Goal: Information Seeking & Learning: Learn about a topic

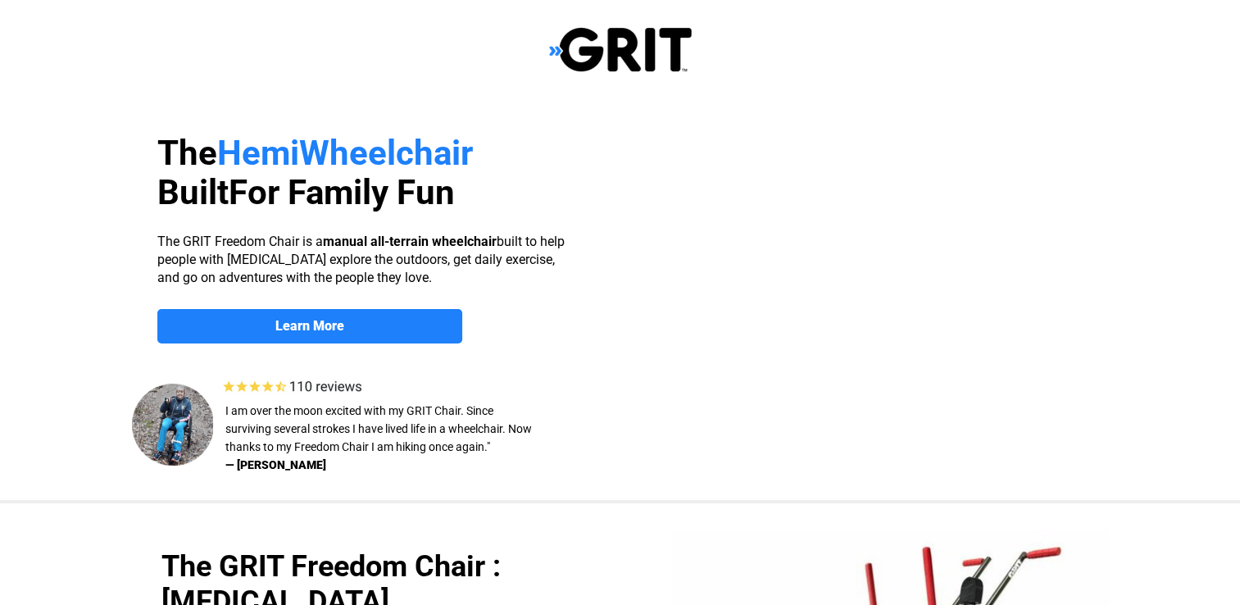
select select "US"
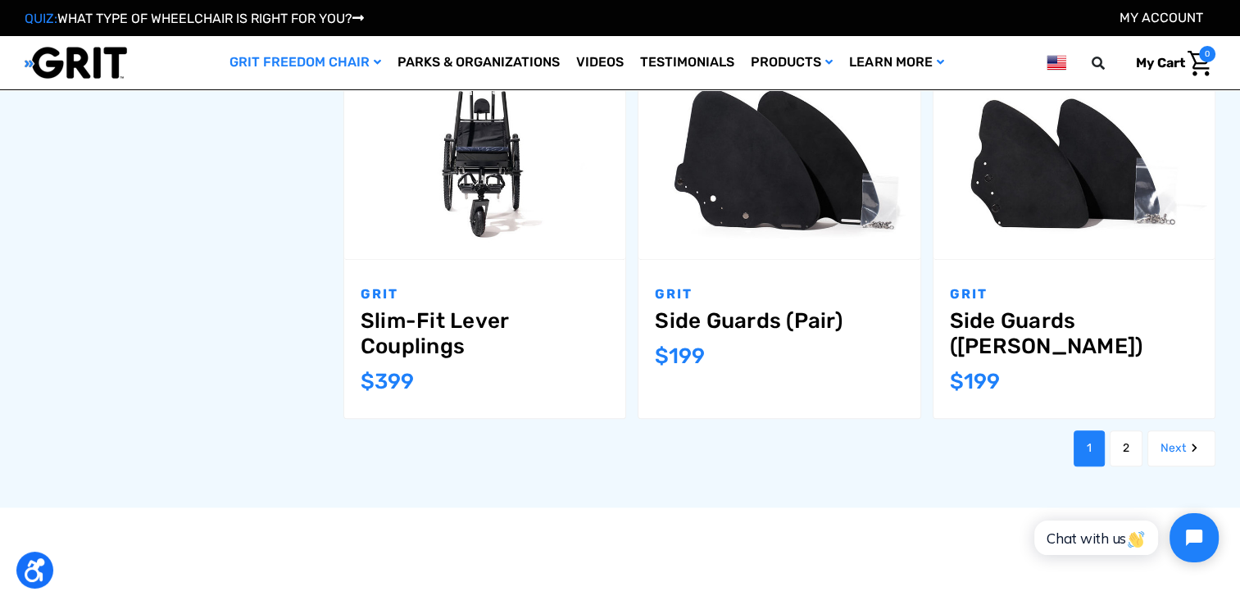
scroll to position [1804, 0]
click at [1123, 449] on link "2" at bounding box center [1126, 449] width 33 height 36
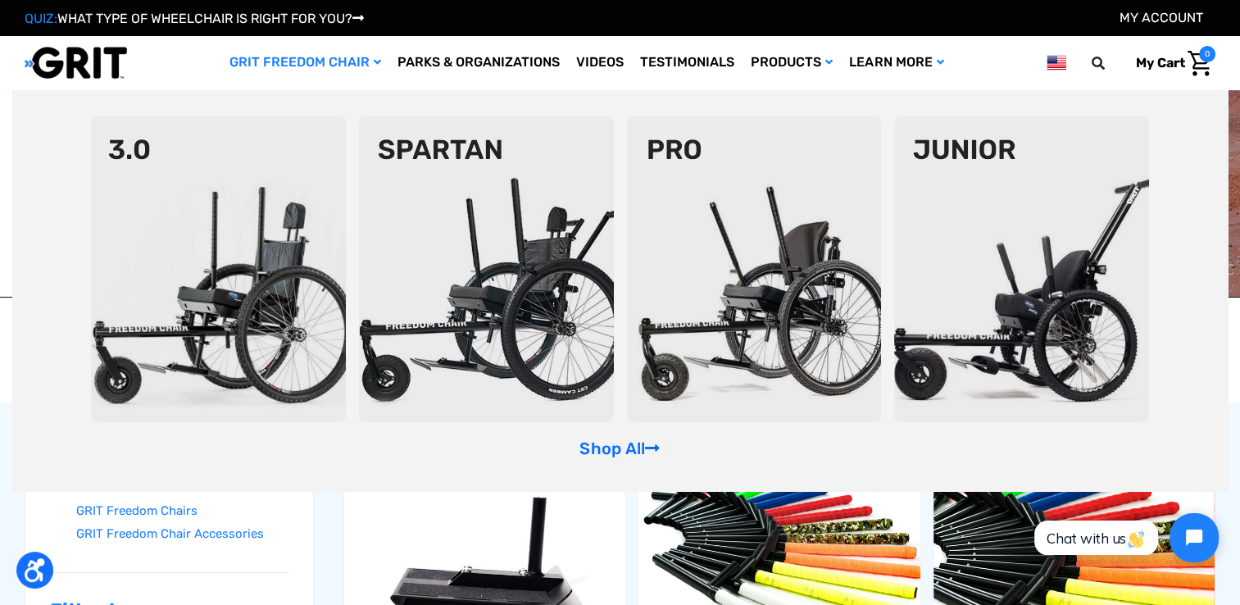
click at [337, 61] on link "GRIT Freedom Chair" at bounding box center [305, 62] width 168 height 53
click at [374, 61] on icon "GRIT Freedom Chair" at bounding box center [377, 62] width 7 height 11
click at [231, 308] on img at bounding box center [218, 269] width 255 height 306
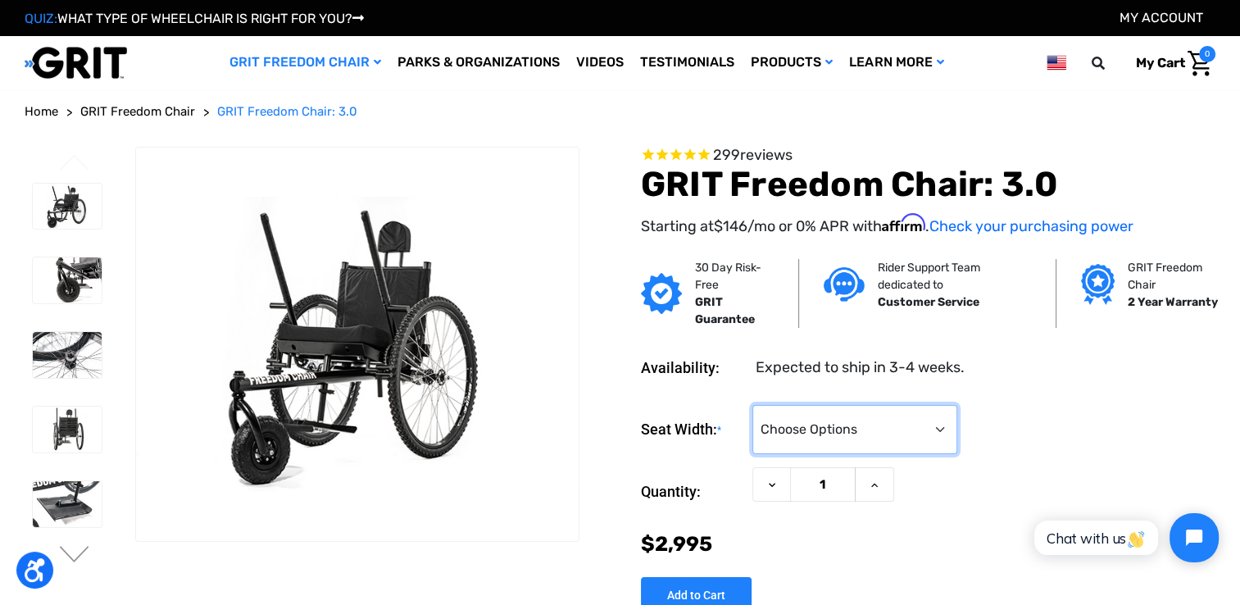
click at [846, 421] on select "Choose Options 16" 18" 20"" at bounding box center [854, 429] width 205 height 49
select select "325"
click at [752, 405] on select "Choose Options 16" 18" 20"" at bounding box center [854, 429] width 205 height 49
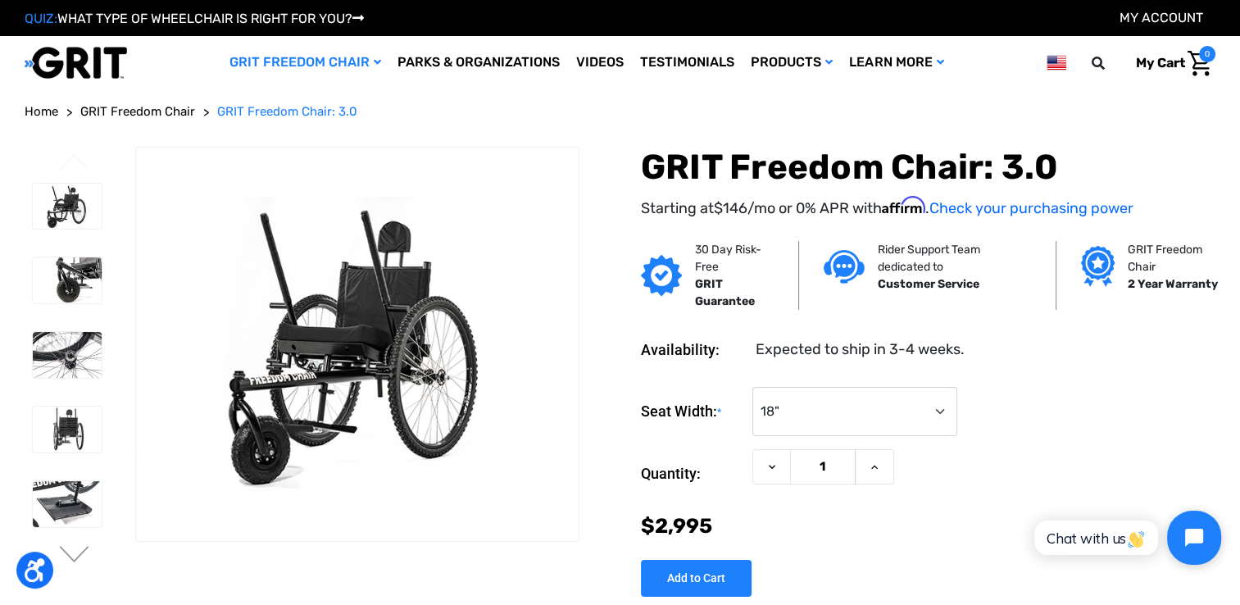
click at [1194, 530] on icon "Open chat widget" at bounding box center [1203, 537] width 25 height 25
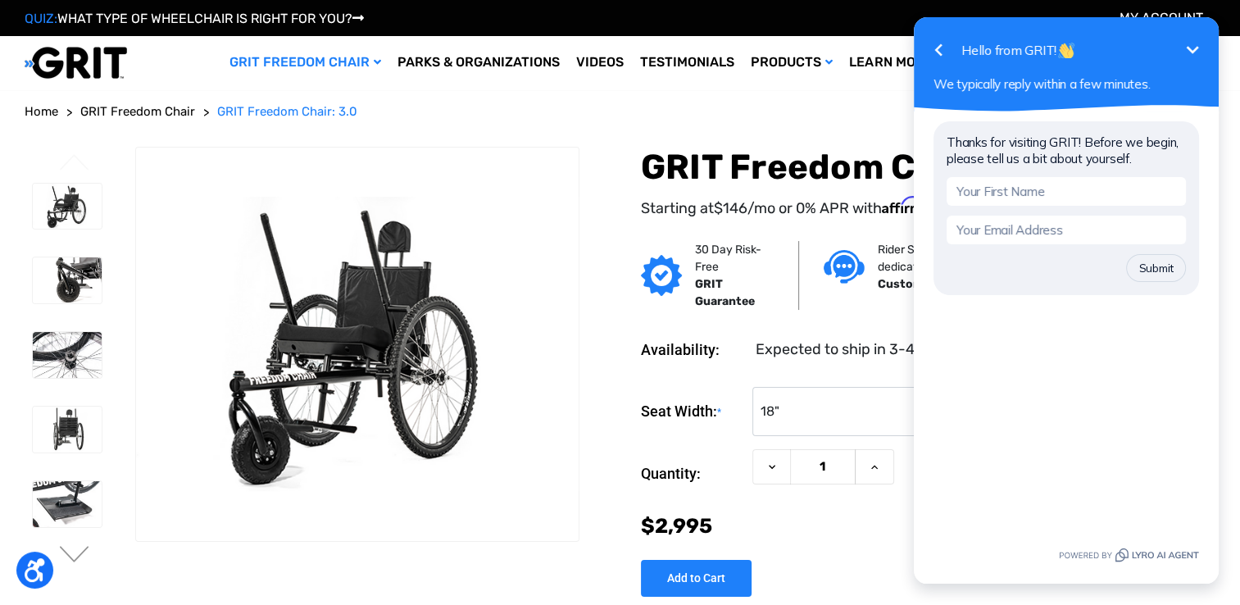
click at [1027, 197] on input "text" at bounding box center [1065, 191] width 239 height 29
type input "anastasia"
type input "abdelross@comcast.net"
click at [1126, 254] on button "Submit" at bounding box center [1156, 268] width 60 height 28
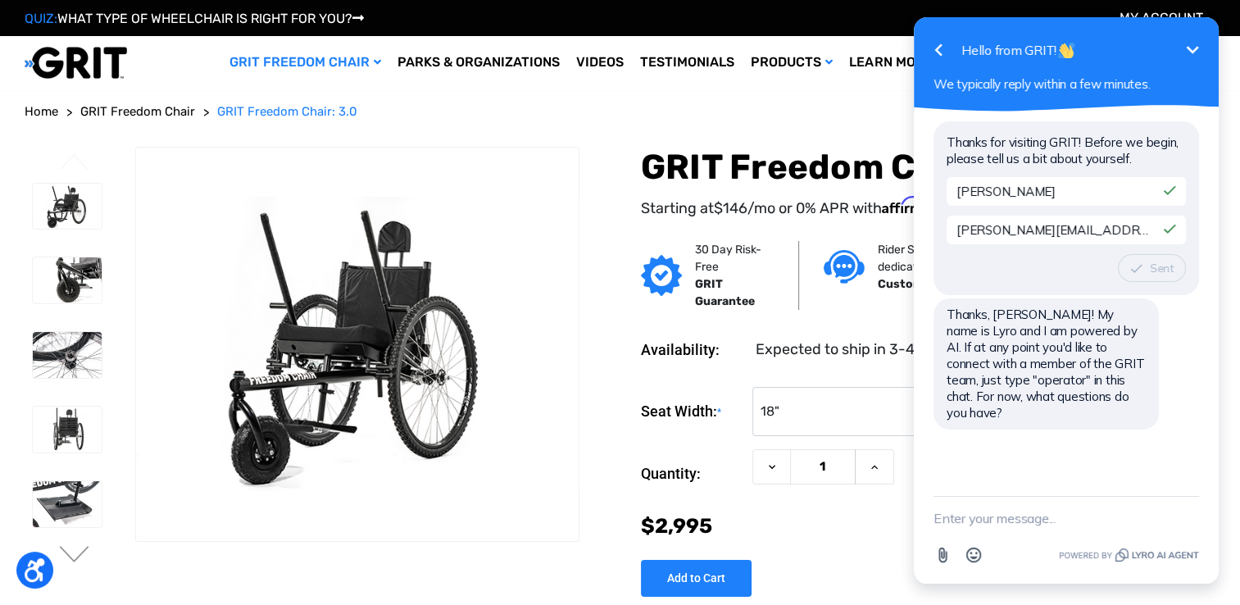
click at [985, 529] on textarea "New message" at bounding box center [1065, 518] width 265 height 43
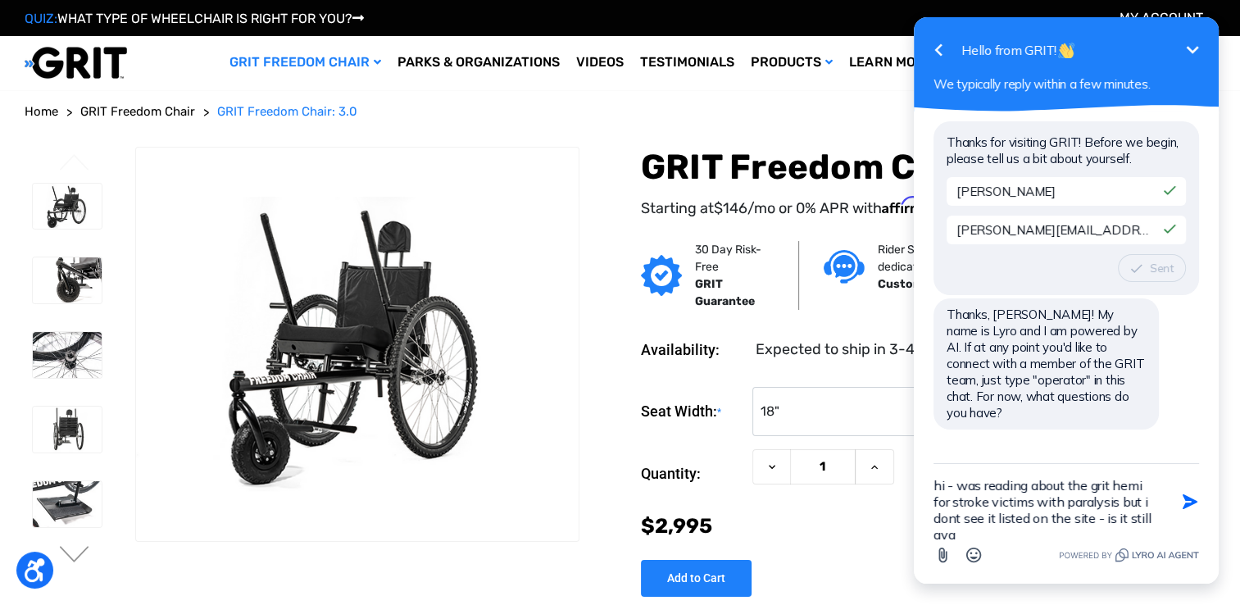
scroll to position [3, 0]
type textarea "hi - was reading about the grit hemi for stroke victims with paralysis but i do…"
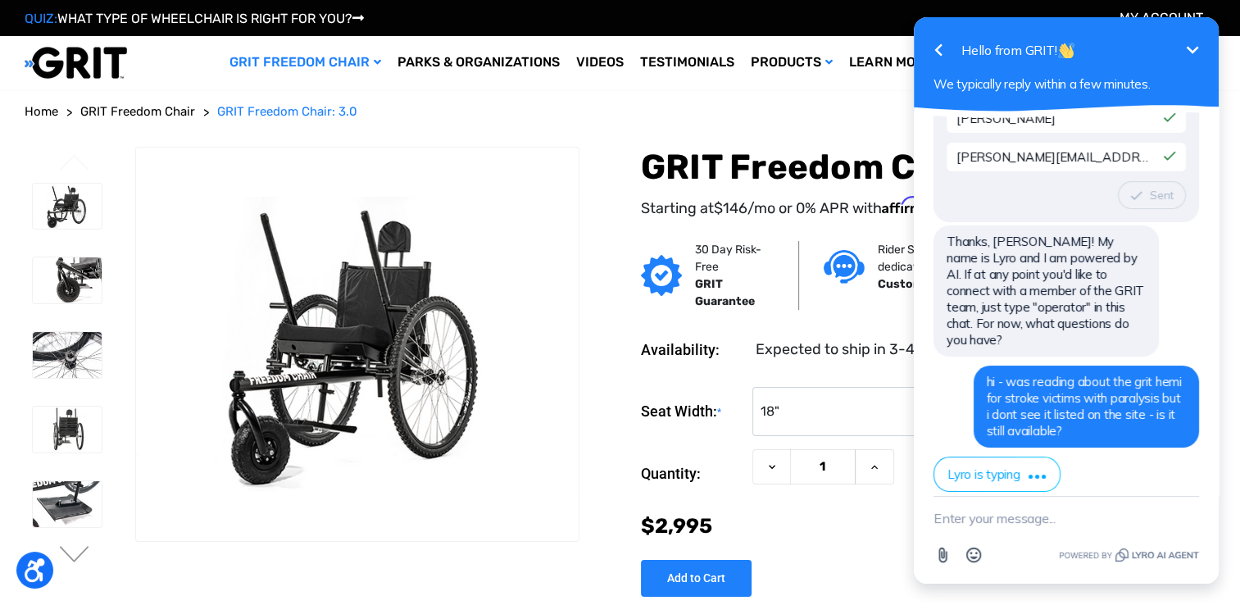
scroll to position [339, 0]
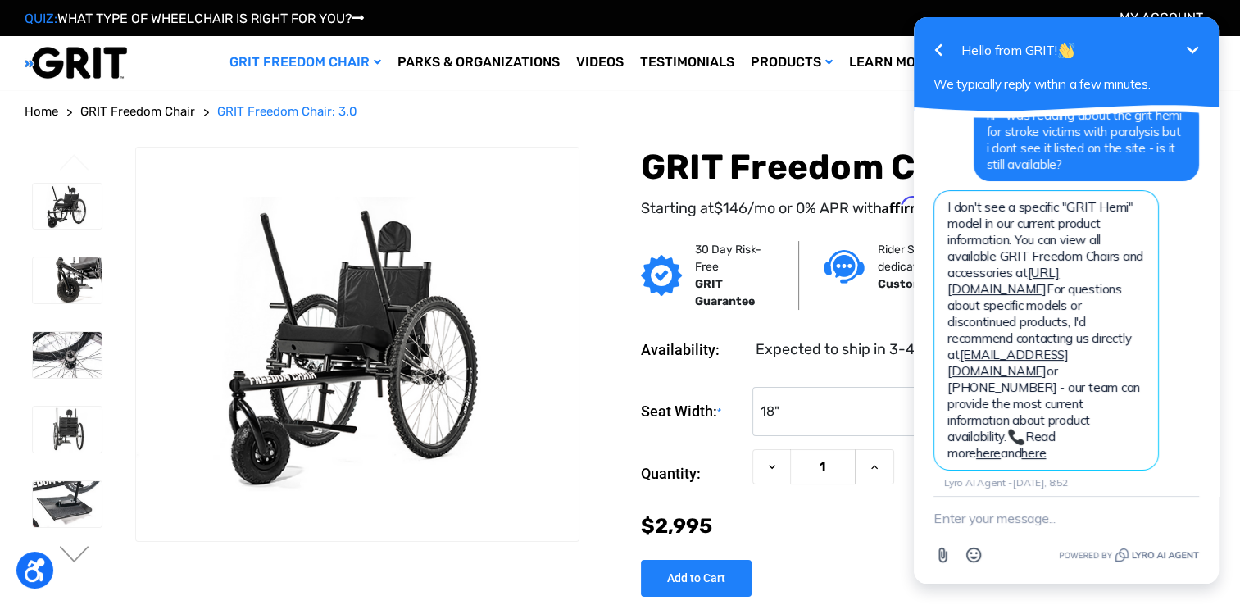
click at [937, 49] on icon "button" at bounding box center [937, 50] width 7 height 12
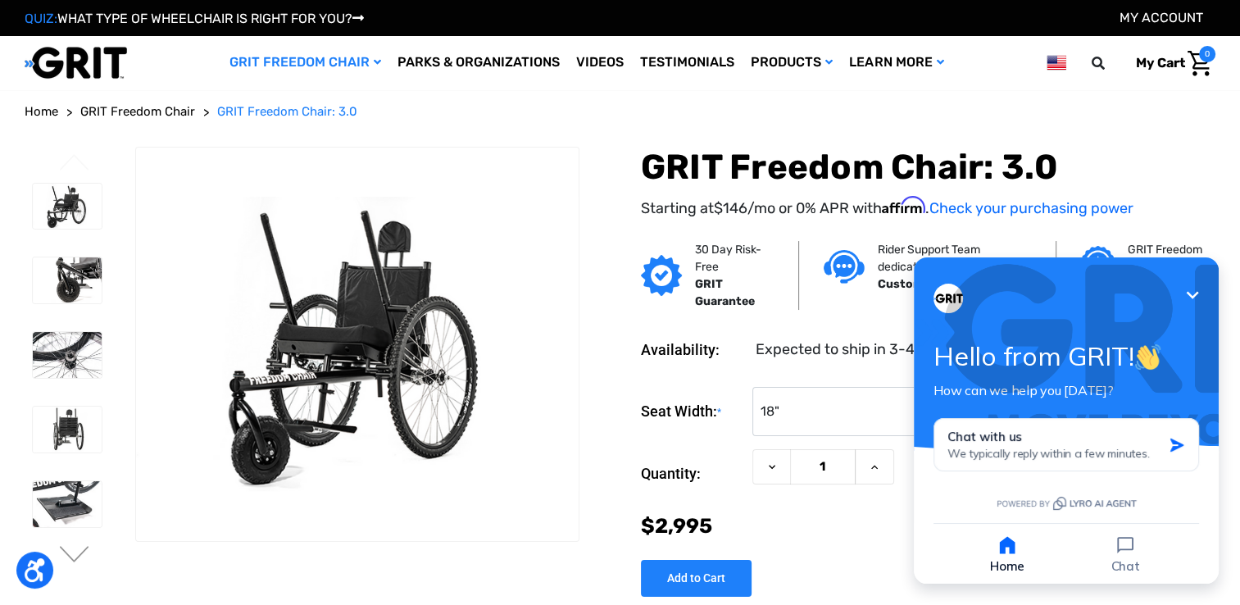
click at [1191, 298] on icon "Minimize" at bounding box center [1193, 294] width 12 height 7
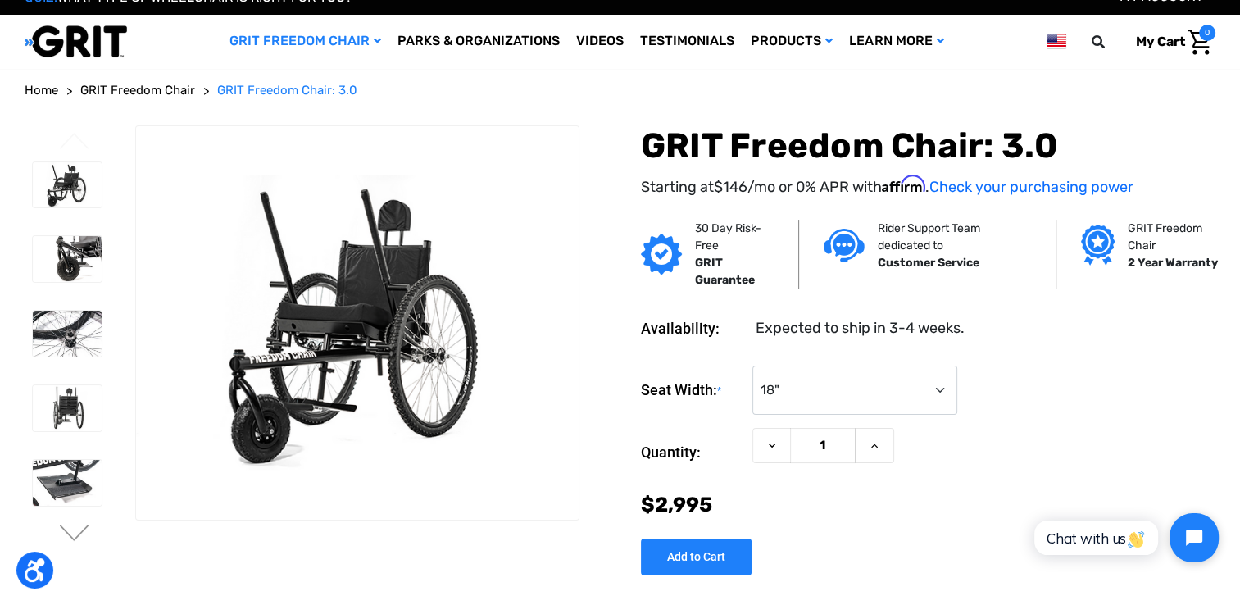
scroll to position [0, 0]
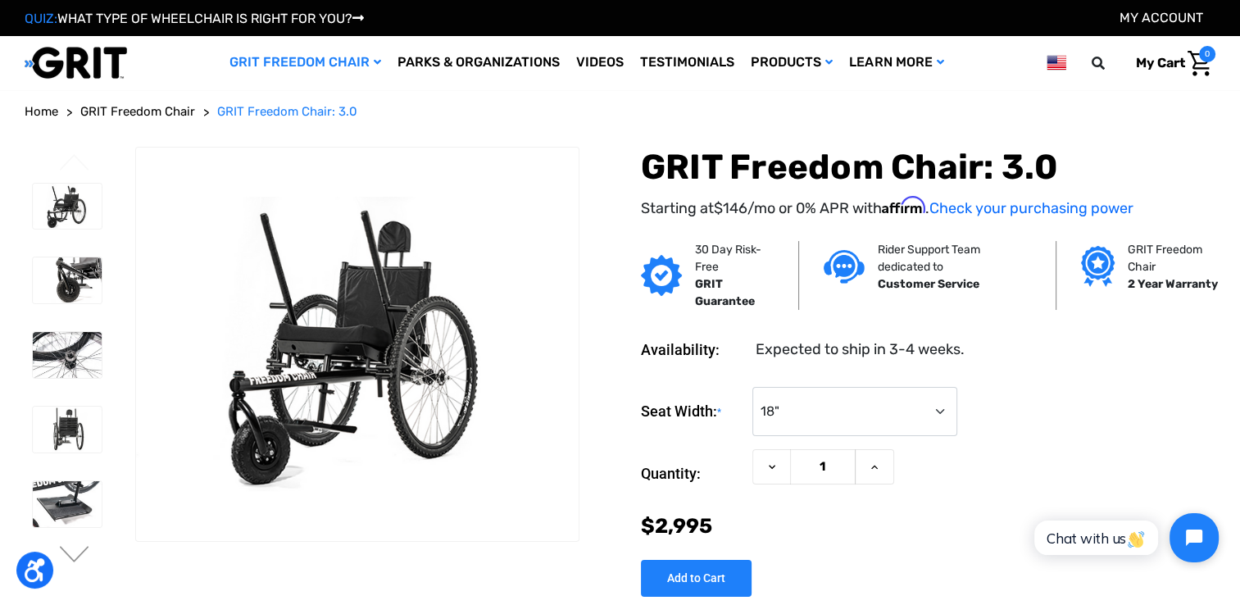
click at [134, 104] on span "GRIT Freedom Chair" at bounding box center [137, 111] width 115 height 15
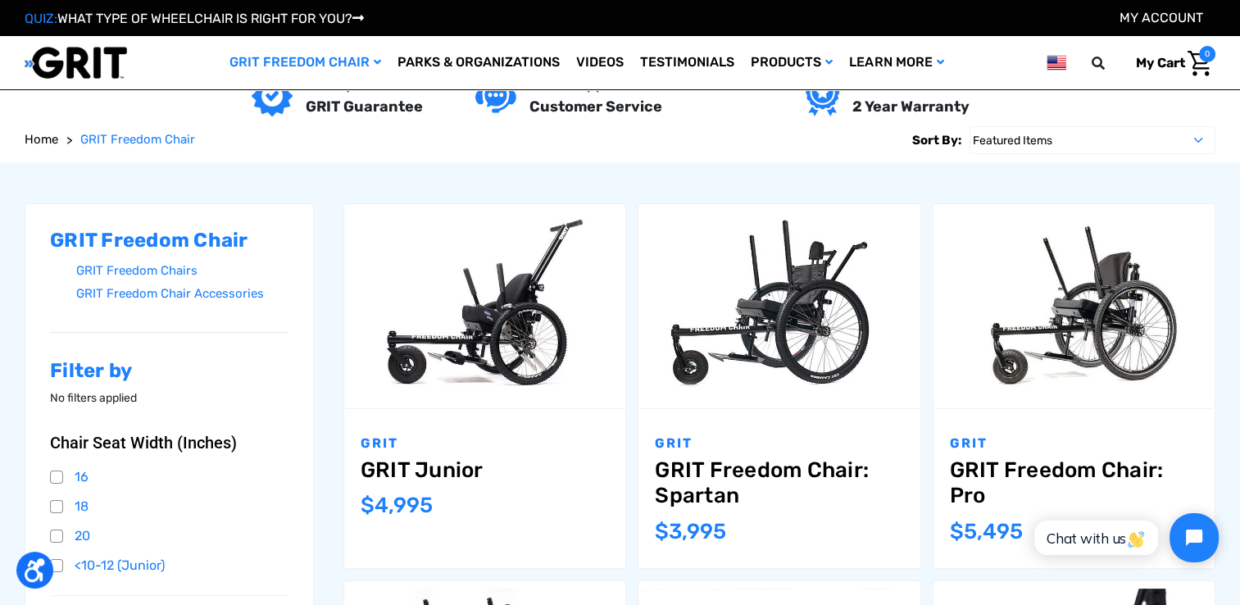
scroll to position [294, 0]
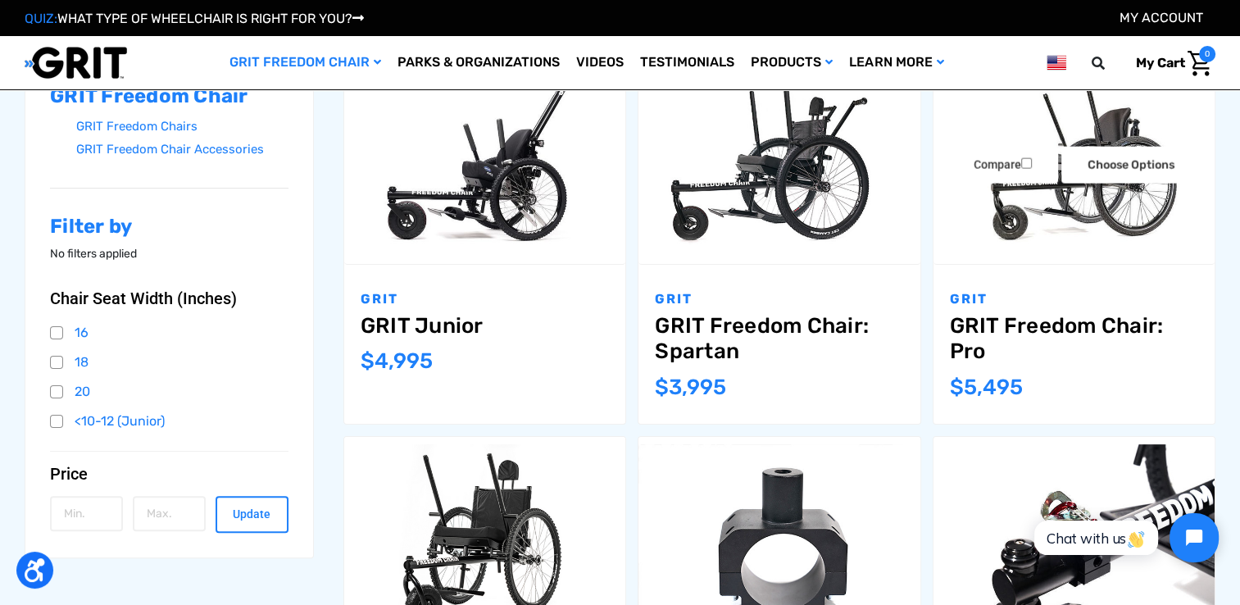
click at [996, 324] on link "GRIT Freedom Chair: Pro" at bounding box center [1074, 338] width 248 height 51
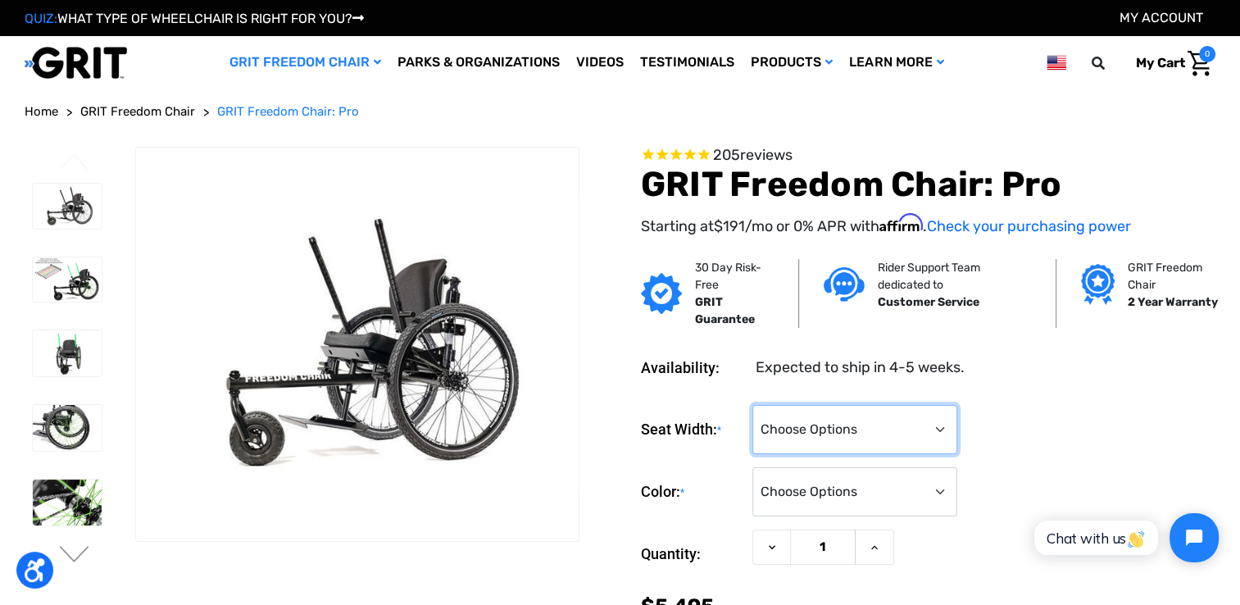
click at [837, 428] on select "Choose Options 16" 18" 20"" at bounding box center [854, 429] width 205 height 49
select select "325"
click at [752, 405] on select "Choose Options 16" 18" 20"" at bounding box center [854, 429] width 205 height 49
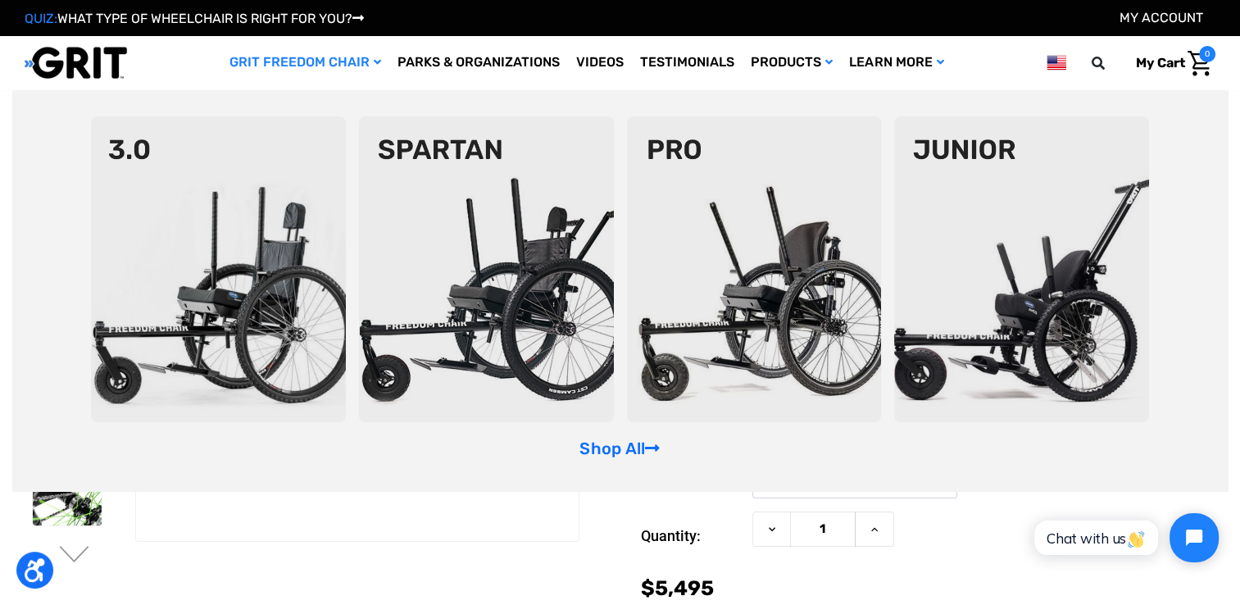
click at [210, 252] on img at bounding box center [218, 269] width 255 height 306
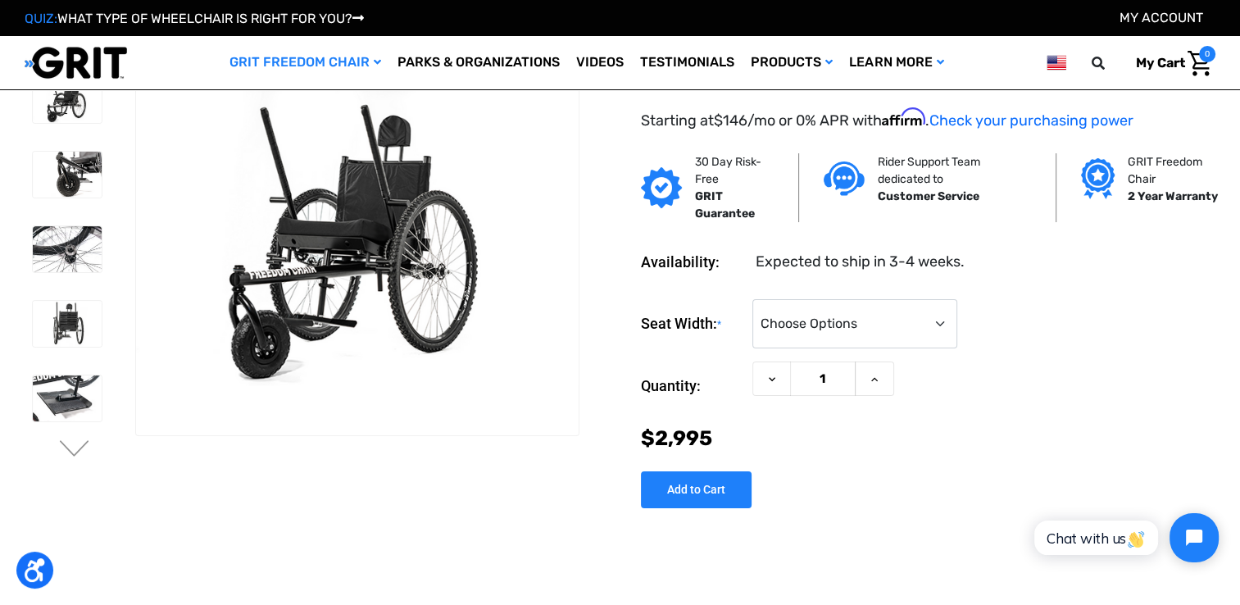
scroll to position [15, 0]
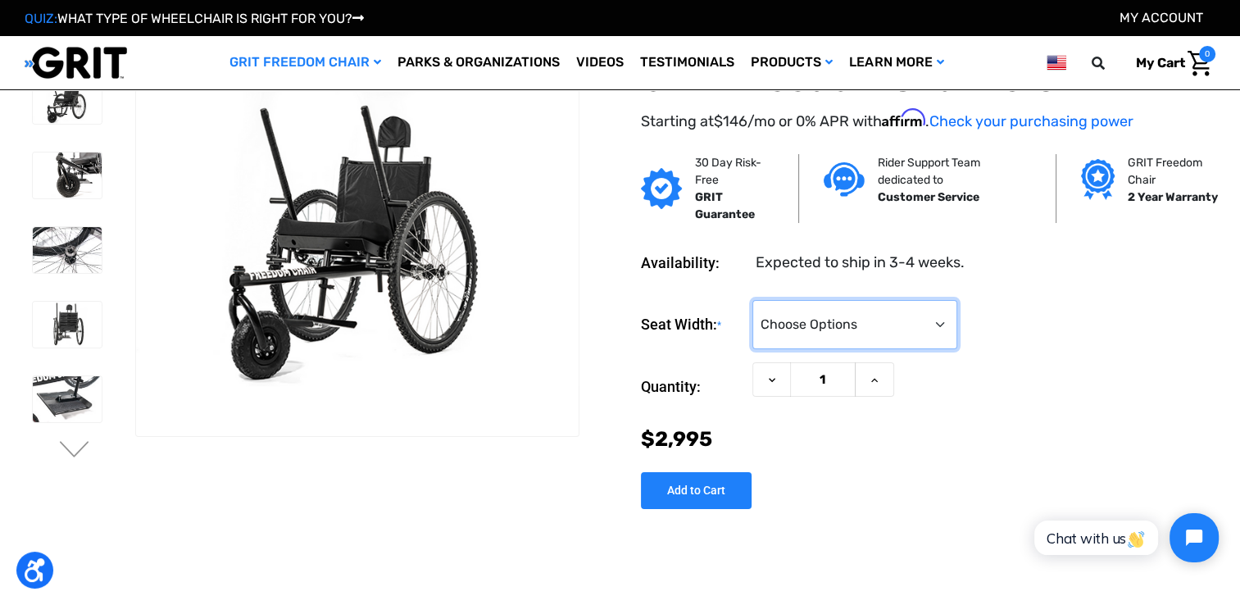
click at [896, 324] on select "Choose Options 16" 18" 20"" at bounding box center [854, 324] width 205 height 49
select select "325"
click at [752, 300] on select "Choose Options 16" 18" 20"" at bounding box center [854, 324] width 205 height 49
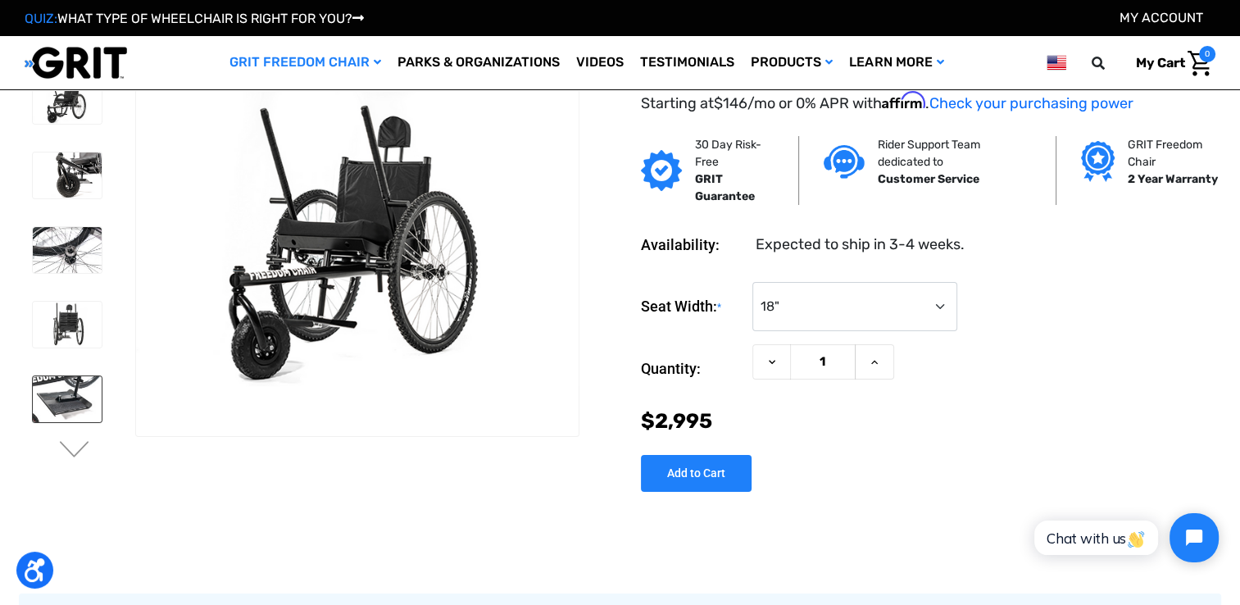
click at [56, 392] on img at bounding box center [67, 399] width 69 height 46
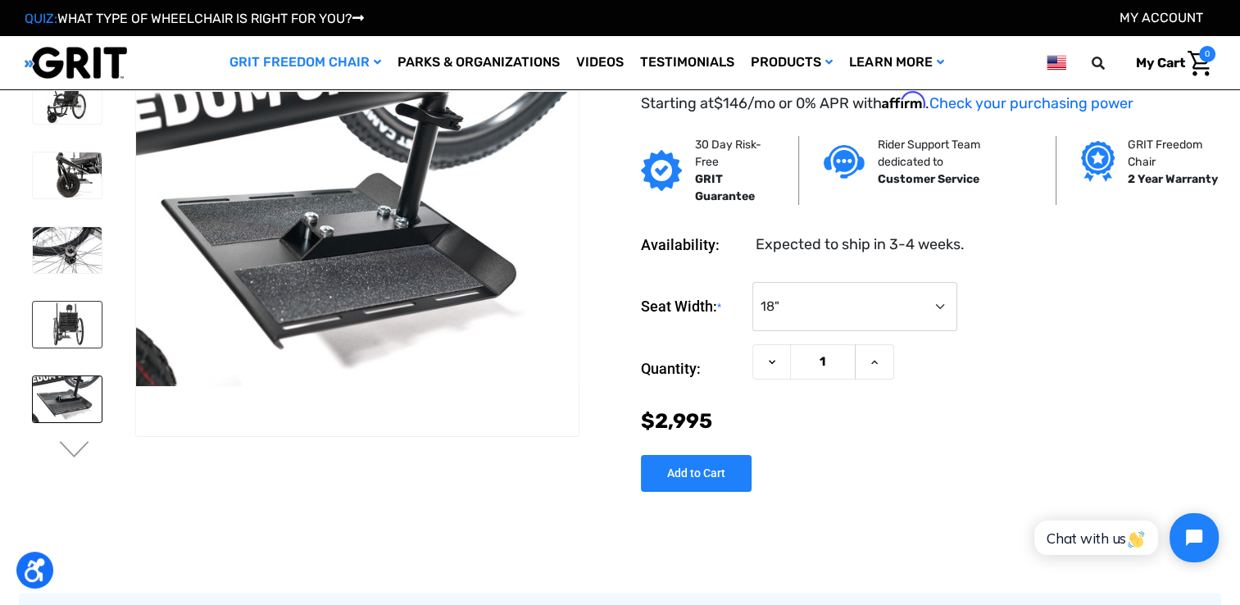
click at [56, 324] on img at bounding box center [67, 325] width 69 height 46
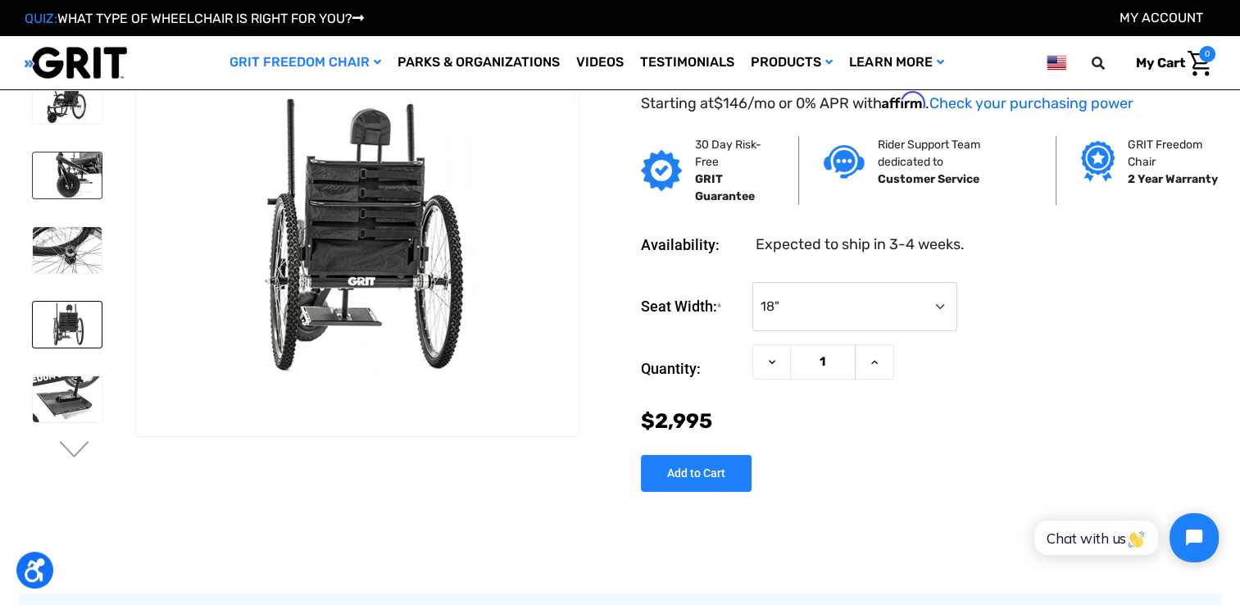
click at [77, 178] on img at bounding box center [67, 175] width 69 height 46
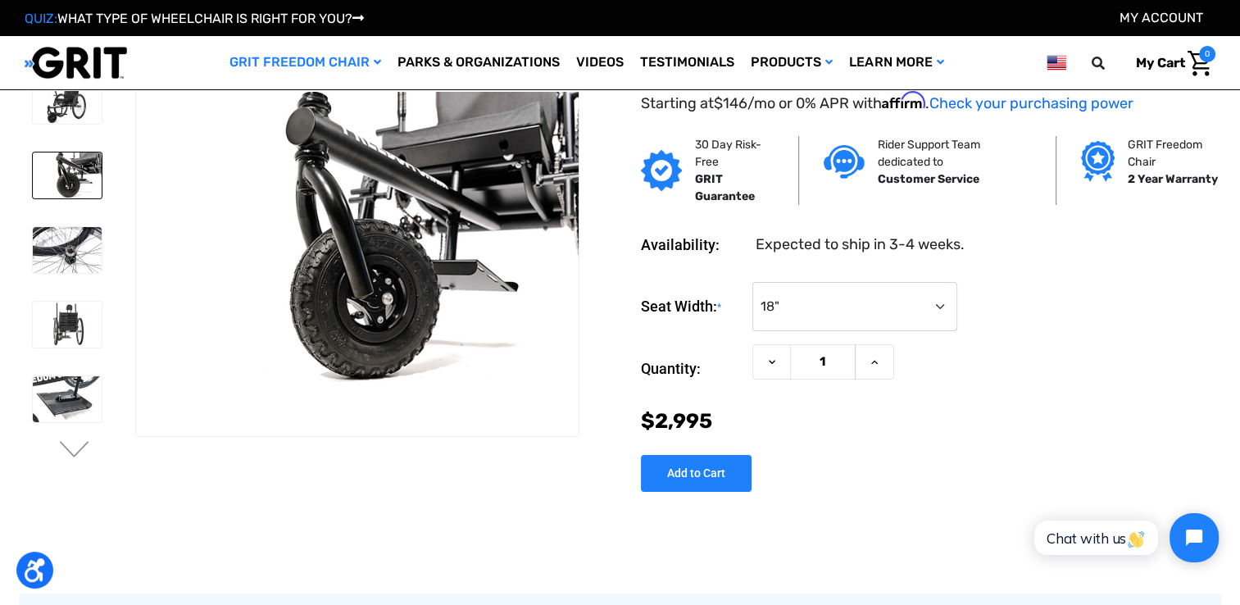
click at [83, 139] on div at bounding box center [67, 475] width 84 height 810
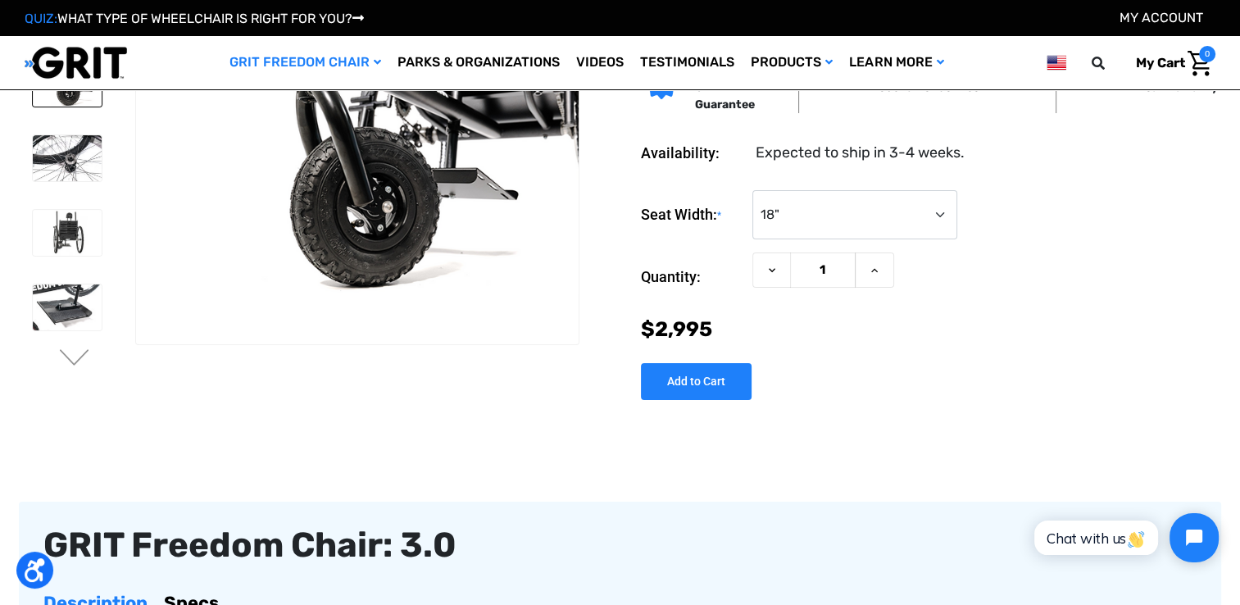
scroll to position [0, 0]
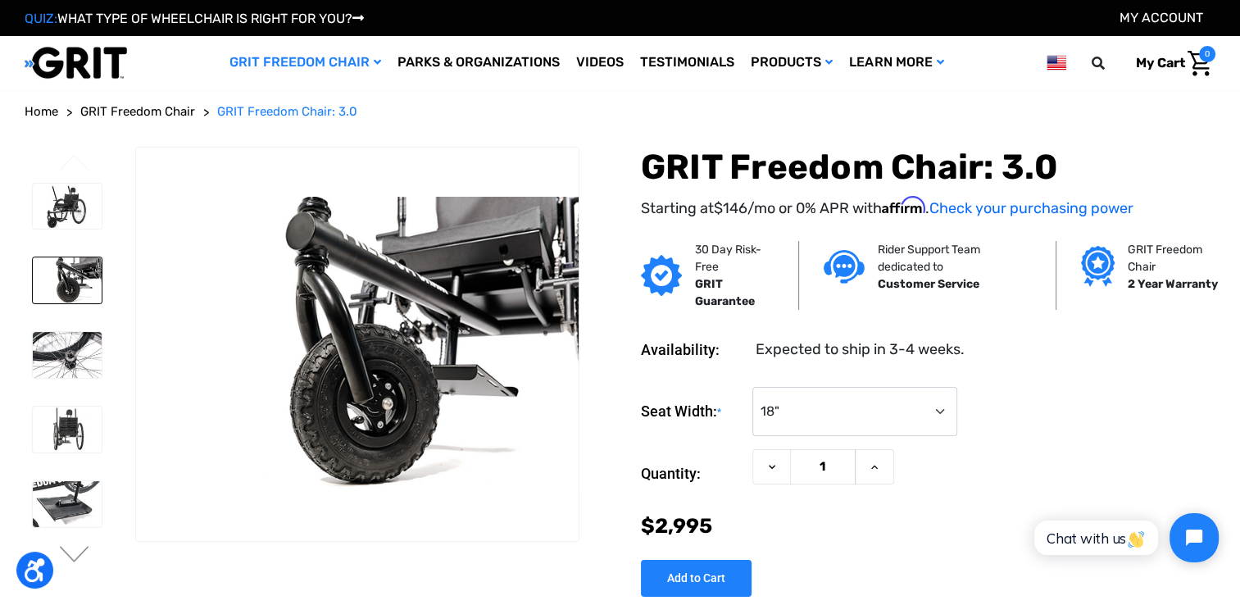
click at [138, 115] on span "GRIT Freedom Chair" at bounding box center [137, 111] width 115 height 15
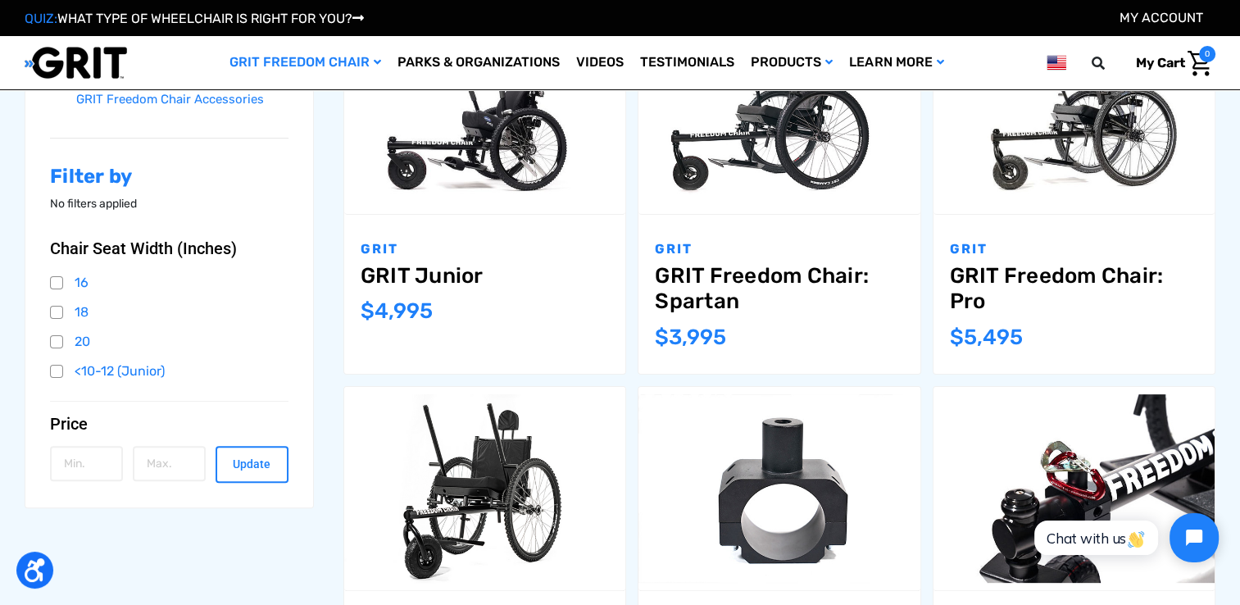
scroll to position [344, 0]
click at [705, 292] on link "GRIT Freedom Chair: Spartan" at bounding box center [779, 288] width 248 height 51
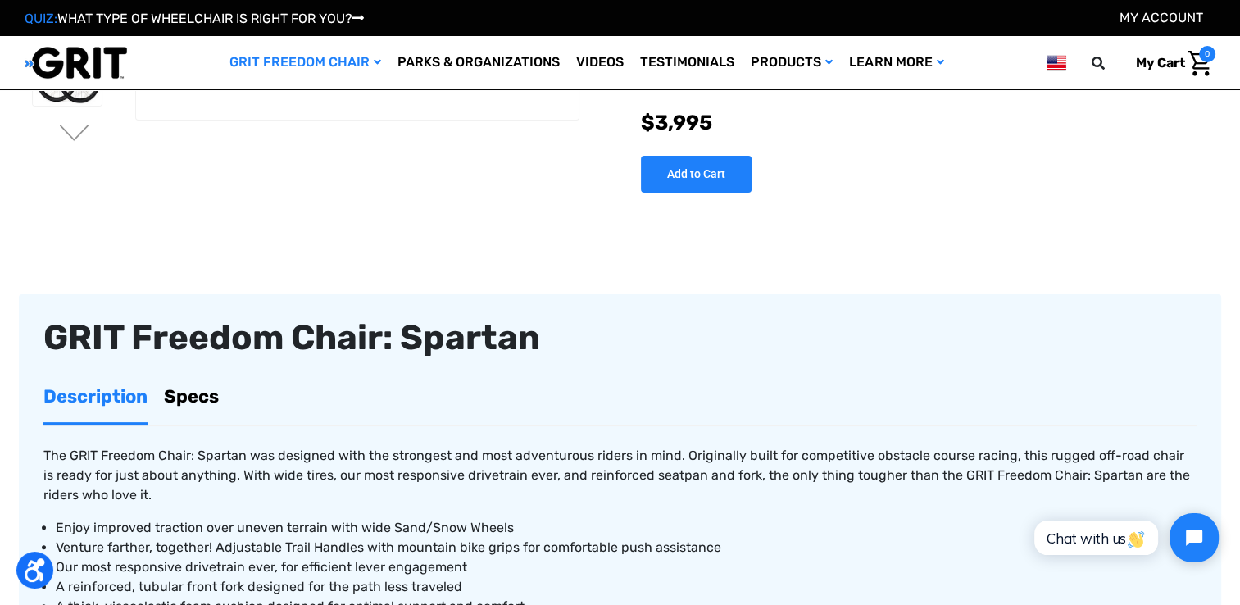
scroll to position [229, 0]
